Goal: Transaction & Acquisition: Purchase product/service

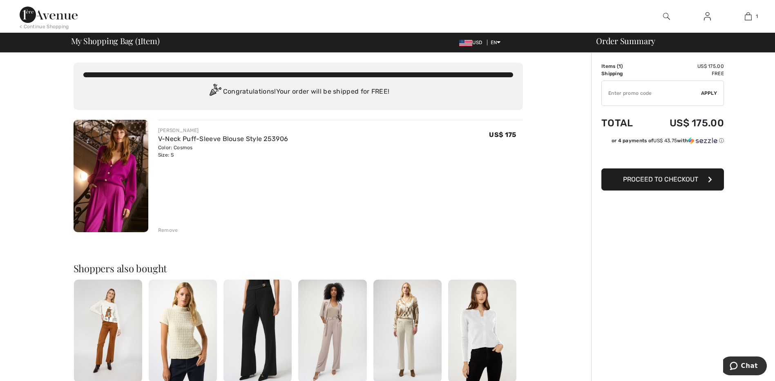
click at [669, 178] on span "Proceed to Checkout" at bounding box center [660, 179] width 75 height 8
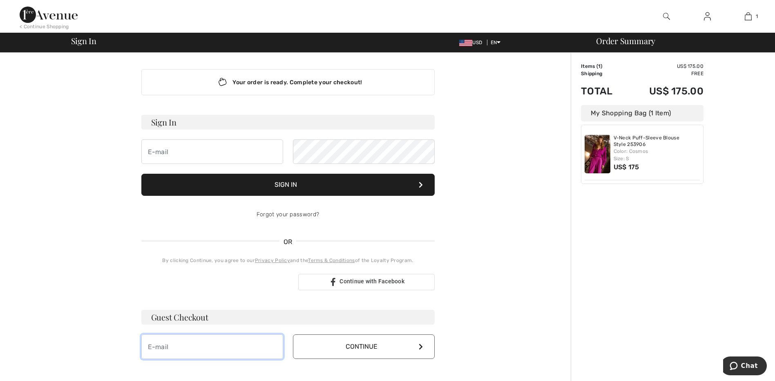
click at [184, 345] on input "email" at bounding box center [212, 346] width 142 height 24
type input "lglaeser1@hotmail.com"
click at [378, 347] on button "Continue" at bounding box center [364, 346] width 142 height 24
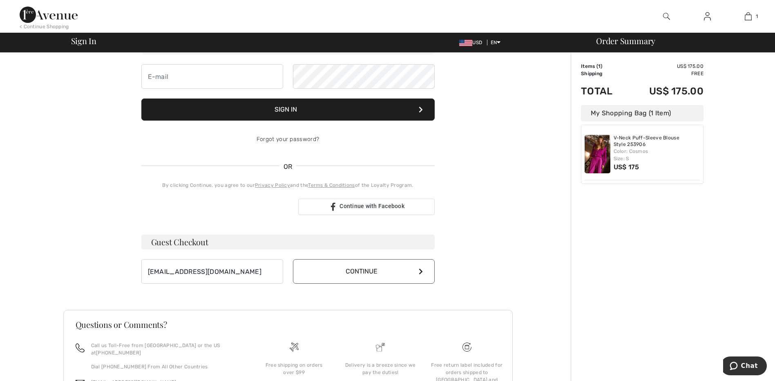
scroll to position [132, 0]
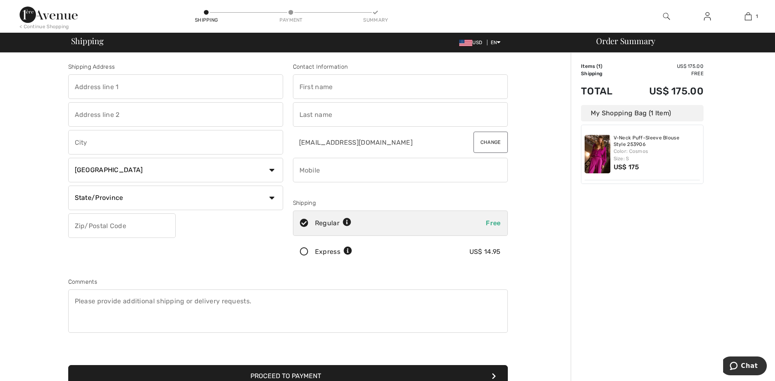
click at [309, 94] on input "text" at bounding box center [400, 86] width 215 height 24
type input "[PERSON_NAME]"
type input "[STREET_ADDRESS]"
type input "Phoenix"
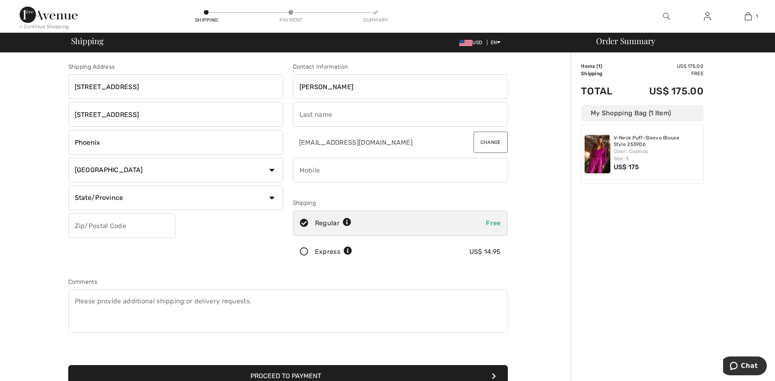
type input "85028"
type input "[PERSON_NAME]"
click at [123, 117] on input "[STREET_ADDRESS]" at bounding box center [175, 114] width 215 height 24
type input "9"
click at [272, 169] on select "Country [GEOGRAPHIC_DATA] [GEOGRAPHIC_DATA] [GEOGRAPHIC_DATA] [GEOGRAPHIC_DATA]…" at bounding box center [175, 170] width 215 height 24
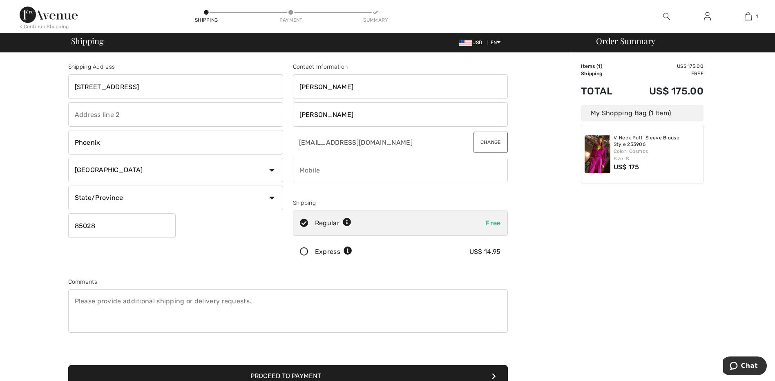
select select "US"
click at [68, 158] on select "Country [GEOGRAPHIC_DATA] [GEOGRAPHIC_DATA] [GEOGRAPHIC_DATA] [GEOGRAPHIC_DATA]…" at bounding box center [175, 170] width 215 height 24
click at [270, 198] on select "State/Province [US_STATE] [US_STATE] [US_STATE] [US_STATE] [US_STATE] [US_STATE…" at bounding box center [175, 197] width 215 height 24
select select "AZ"
click at [68, 185] on select "State/Province [US_STATE] [US_STATE] [US_STATE] [US_STATE] [US_STATE] [US_STATE…" at bounding box center [175, 197] width 215 height 24
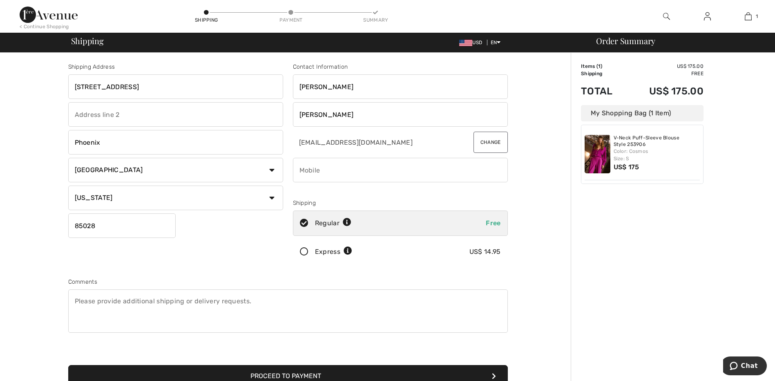
click at [350, 172] on input "phone" at bounding box center [400, 170] width 215 height 24
type input "6026194599"
click at [387, 312] on textarea at bounding box center [287, 310] width 439 height 43
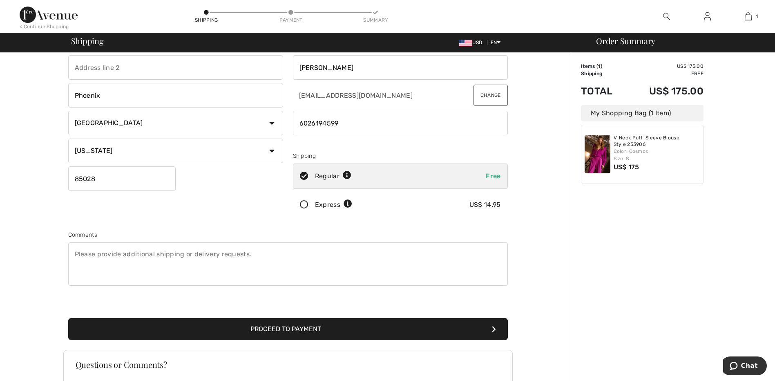
scroll to position [122, 0]
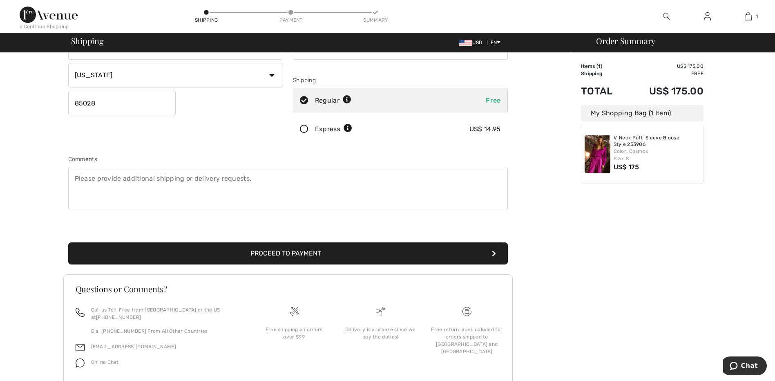
click at [298, 254] on button "Proceed to Payment" at bounding box center [287, 253] width 439 height 22
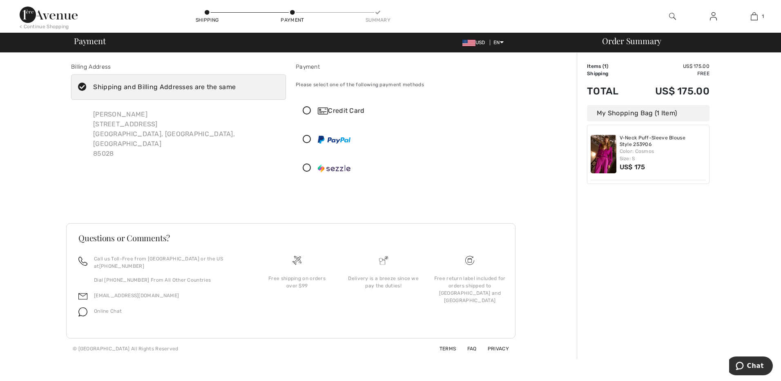
click at [307, 109] on icon at bounding box center [307, 111] width 22 height 9
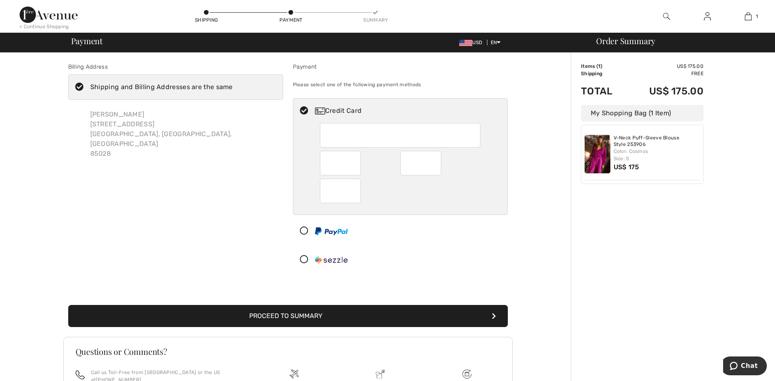
click at [299, 318] on button "Proceed to Summary" at bounding box center [287, 316] width 439 height 22
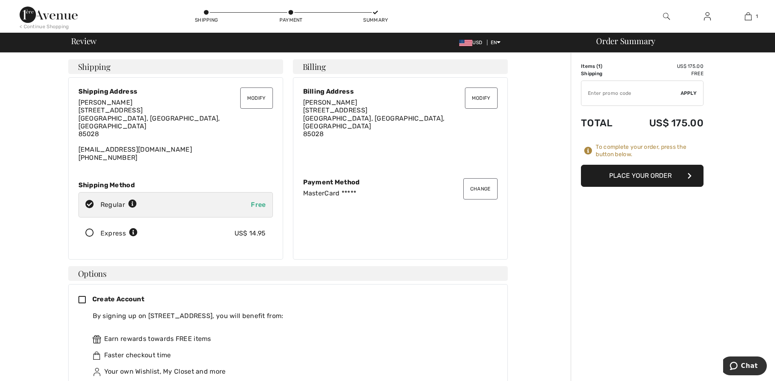
click at [627, 174] on button "Place Your Order" at bounding box center [642, 176] width 122 height 22
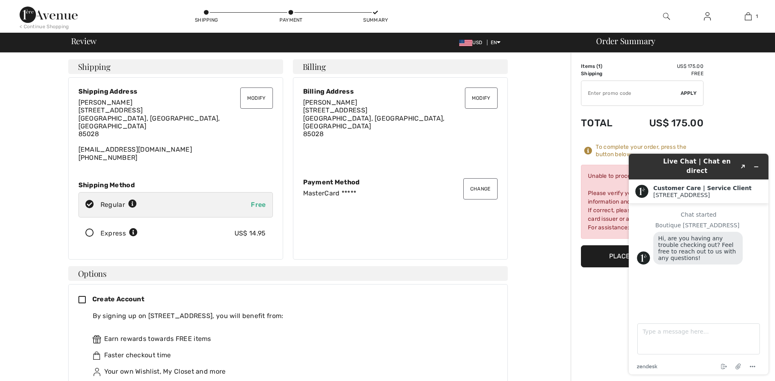
click at [645, 254] on img at bounding box center [643, 257] width 13 height 13
click at [419, 302] on div "Create Account By signing up on 1ère Avenue, you will benefit from: Earn reward…" at bounding box center [287, 345] width 419 height 102
click at [612, 253] on button "Place Your Order" at bounding box center [642, 256] width 122 height 22
click at [619, 252] on button "Place Your Order" at bounding box center [642, 256] width 122 height 22
click at [650, 334] on textarea "Type a message here..." at bounding box center [698, 338] width 122 height 31
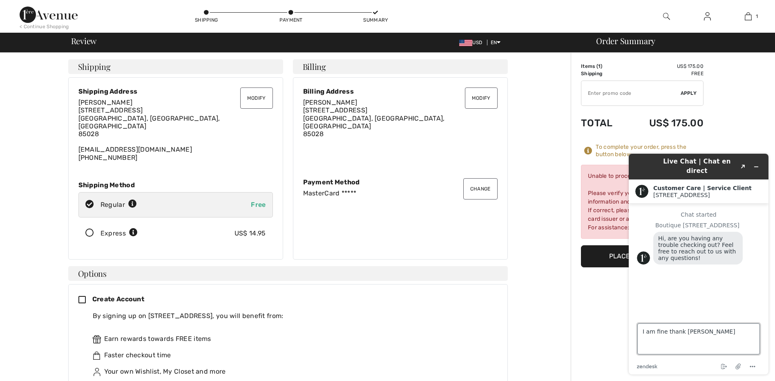
type textarea "I am fine thank you"
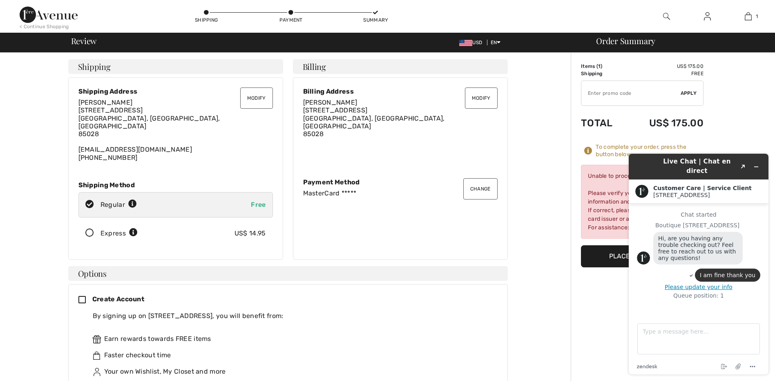
click at [601, 194] on div "Unable to process your order. Please verify your credit card information and bi…" at bounding box center [642, 202] width 122 height 74
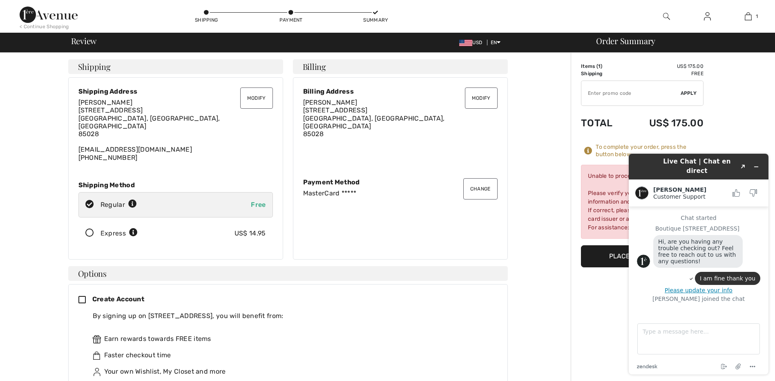
scroll to position [29, 0]
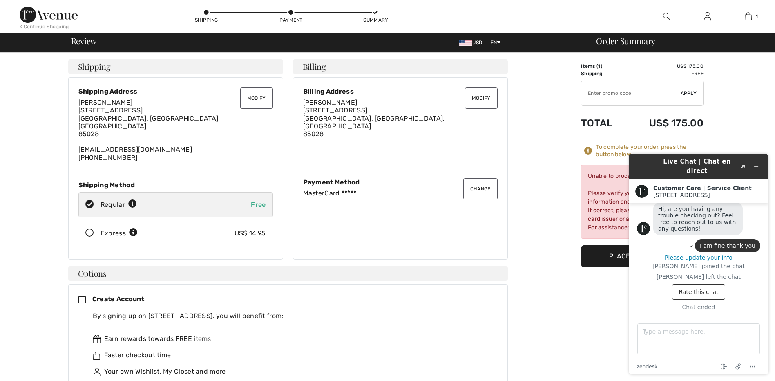
click at [628, 125] on td "US$ 175.00" at bounding box center [665, 123] width 78 height 28
click at [610, 203] on div "Unable to process your order. Please verify your credit card information and bi…" at bounding box center [642, 202] width 122 height 74
click at [338, 178] on div "Payment Method" at bounding box center [400, 182] width 194 height 8
click at [663, 331] on textarea "Type a message here..." at bounding box center [698, 338] width 122 height 31
click at [699, 254] on button "Please update your info" at bounding box center [698, 257] width 123 height 7
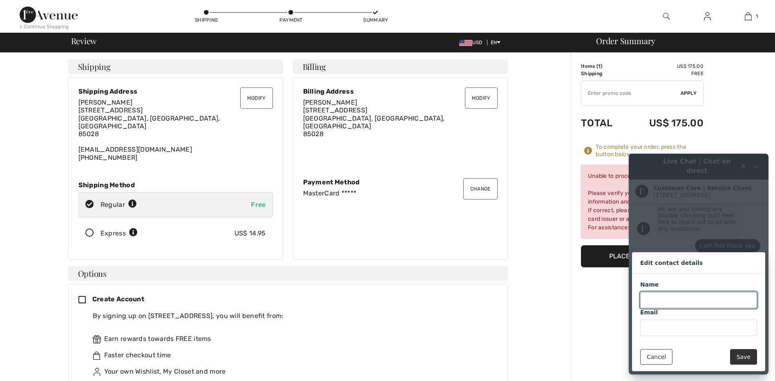
click at [683, 301] on input "Name" at bounding box center [698, 300] width 117 height 16
type input "Lorrie Glaeser"
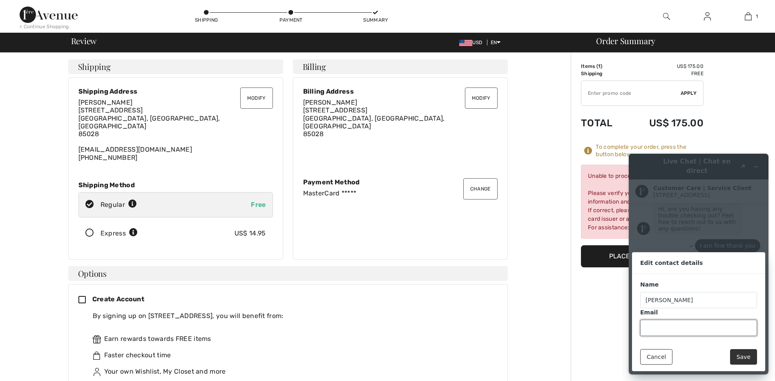
click at [659, 325] on input "Email" at bounding box center [698, 327] width 117 height 16
type input "[EMAIL_ADDRESS][DOMAIN_NAME]"
click at [744, 355] on button "Save" at bounding box center [743, 357] width 27 height 16
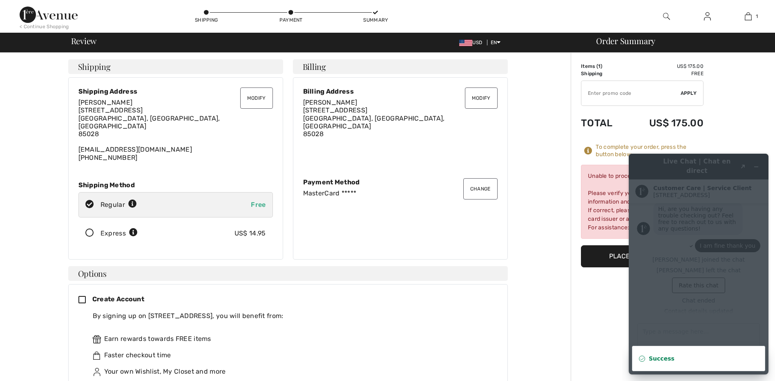
scroll to position [33, 0]
click at [392, 233] on div "Modify Billing Address Lorrie Glaeser 9605 N 43Rd Pl Phoenix, AZ, US 85028 Chan…" at bounding box center [400, 168] width 215 height 182
click at [605, 255] on button "Place Your Order" at bounding box center [642, 256] width 122 height 22
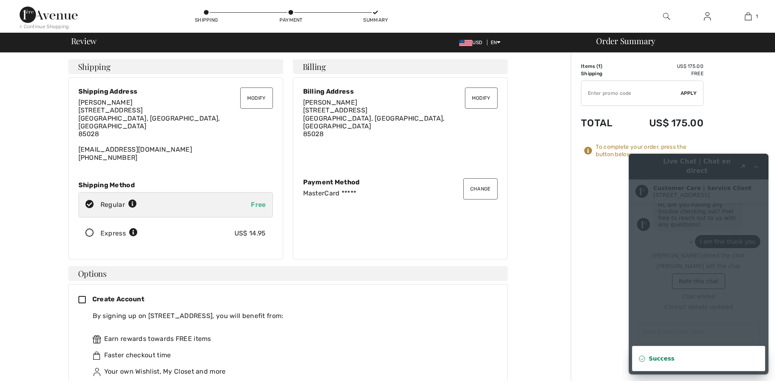
click at [643, 119] on td "US$ 175.00" at bounding box center [665, 123] width 78 height 28
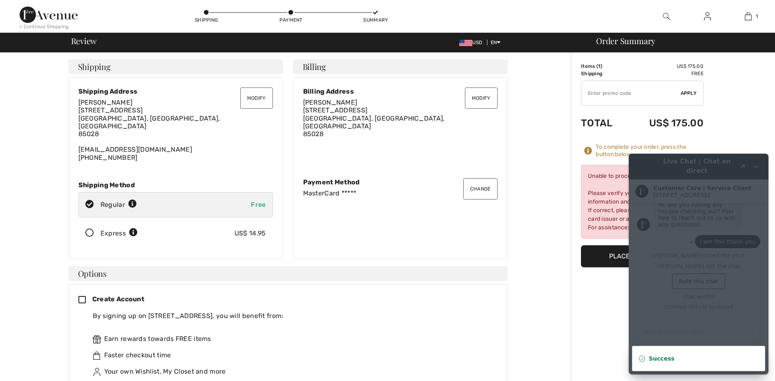
click at [637, 90] on input "TEXT" at bounding box center [630, 93] width 99 height 24
click at [293, 118] on div "Modify Billing Address Lorrie Glaeser 9605 N 43Rd Pl Phoenix, AZ, US 85028 Chan…" at bounding box center [400, 168] width 215 height 182
click at [324, 311] on div "By signing up on 1ère Avenue, you will benefit from:" at bounding box center [292, 316] width 398 height 10
click at [650, 361] on strong "Success" at bounding box center [661, 358] width 26 height 7
click at [186, 101] on div "Lorrie Glaeser 9605 N 43Rd Pl Phoenix, AZ, US 85028 lglaeser1@hotmail.com (602)…" at bounding box center [175, 129] width 194 height 63
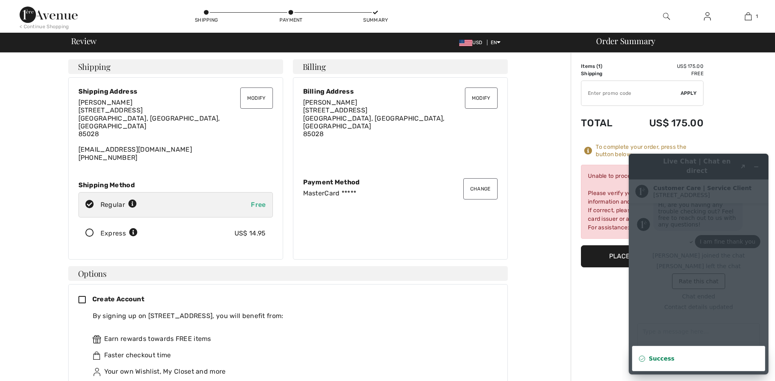
click at [610, 257] on button "Place Your Order" at bounding box center [642, 256] width 122 height 22
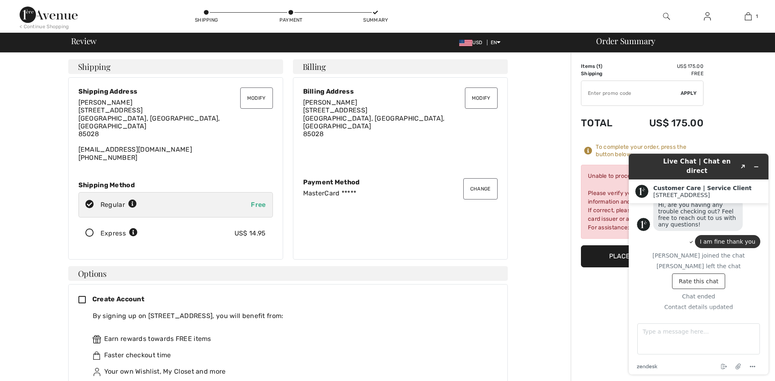
click at [421, 340] on div "Earn rewards towards FREE items Faster checkout time Your own Wishlist, My Clos…" at bounding box center [292, 355] width 398 height 69
click at [719, 47] on div "Review USD EN English Français Order Summary" at bounding box center [387, 42] width 765 height 11
click at [744, 161] on button "Created with Sketch." at bounding box center [742, 166] width 13 height 11
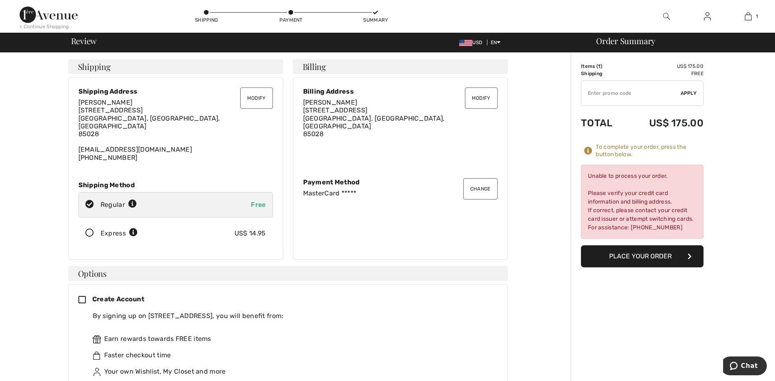
click at [623, 252] on button "Place Your Order" at bounding box center [642, 256] width 122 height 22
